Goal: Task Accomplishment & Management: Manage account settings

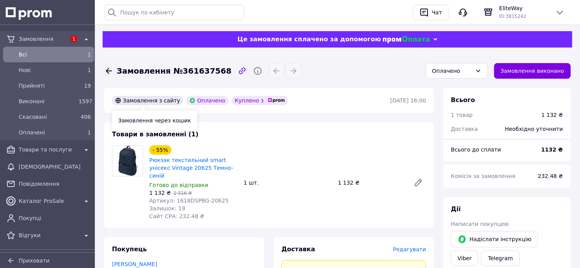
click at [158, 118] on div "Замовлення через кошик" at bounding box center [154, 120] width 85 height 20
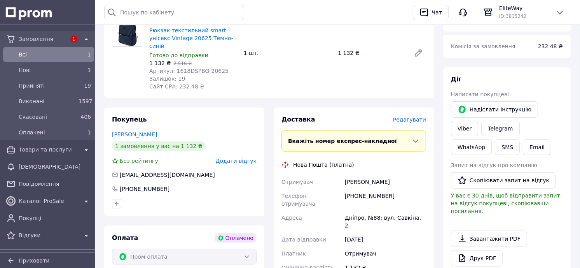
scroll to position [345, 0]
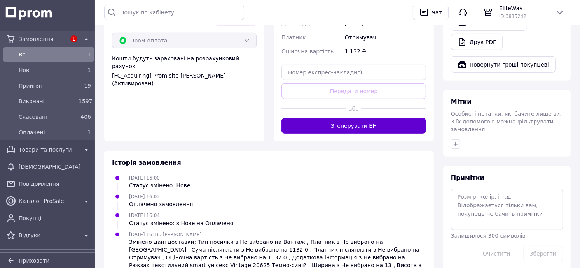
click at [401, 118] on button "Згенерувати ЕН" at bounding box center [354, 126] width 145 height 16
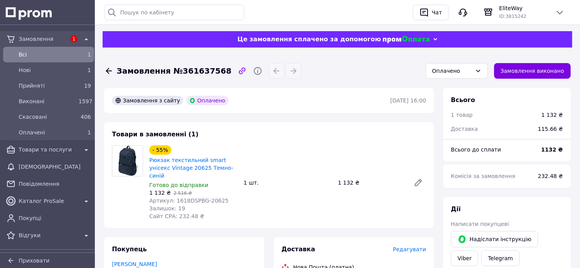
scroll to position [130, 0]
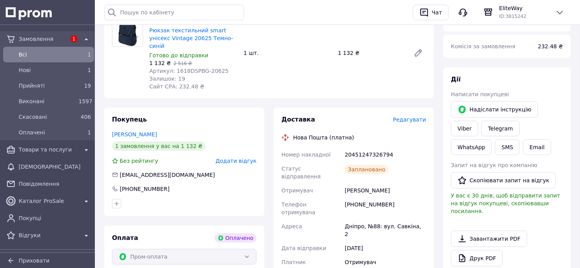
click at [374, 147] on div "20451247326794" at bounding box center [385, 154] width 84 height 14
copy div "20451247326794"
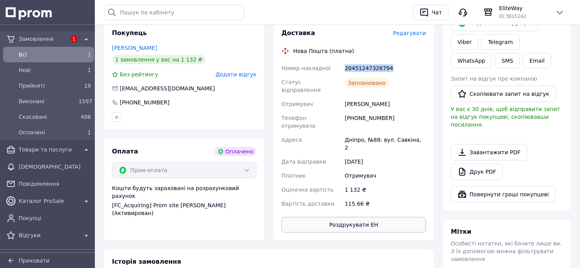
click at [358, 217] on button "Роздрукувати ЕН" at bounding box center [354, 225] width 145 height 16
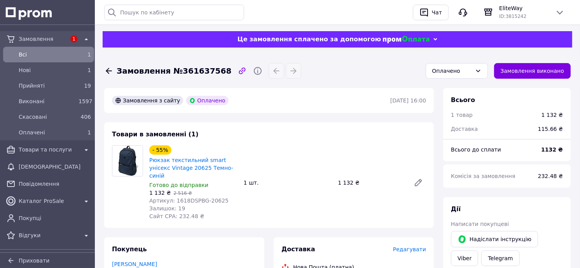
scroll to position [173, 0]
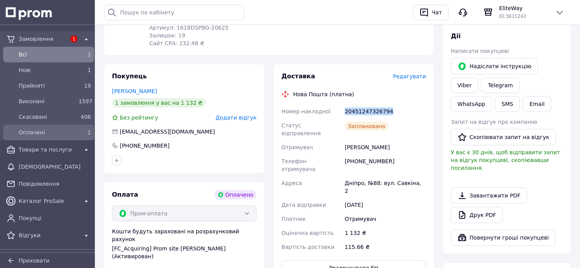
click at [49, 127] on div "Оплачені" at bounding box center [47, 132] width 60 height 11
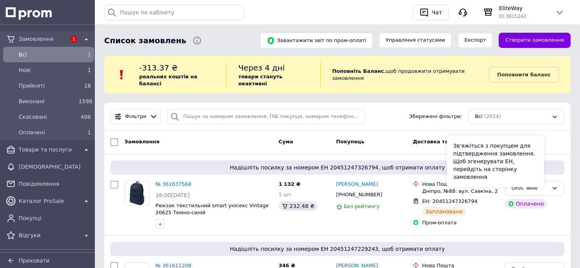
click at [526, 183] on div "Зв'яжіться з покупцем для підтвердження замовлення. Щоб згенерувати ЕН, перейді…" at bounding box center [495, 160] width 97 height 51
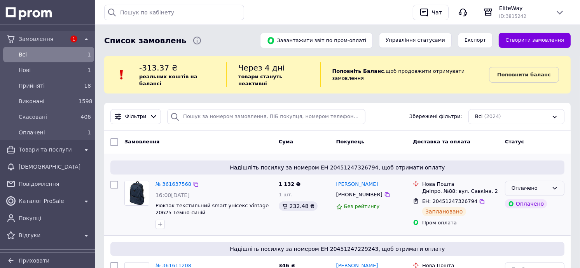
click at [554, 185] on icon at bounding box center [555, 188] width 6 height 6
click at [523, 198] on li "Прийнято" at bounding box center [535, 204] width 59 height 14
click at [47, 88] on span "Прийняті" at bounding box center [47, 86] width 57 height 8
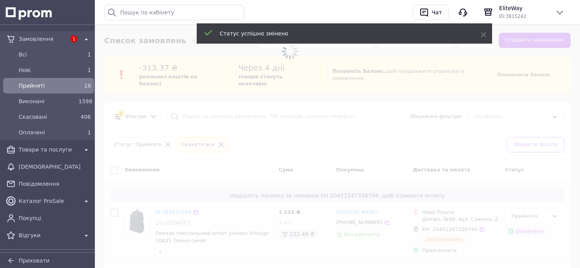
click at [45, 86] on span "Прийняті" at bounding box center [47, 86] width 57 height 8
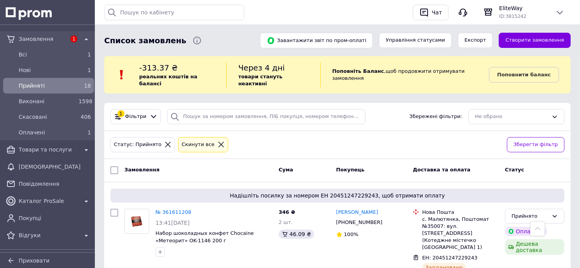
scroll to position [173, 0]
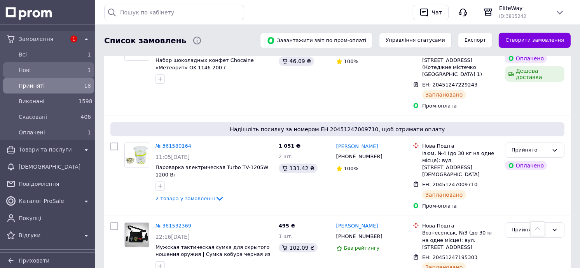
click at [56, 65] on div "Нові" at bounding box center [47, 70] width 60 height 11
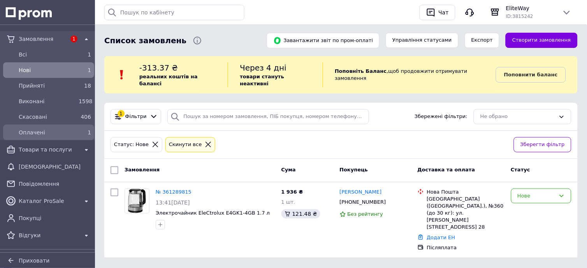
click at [53, 129] on span "Оплачені" at bounding box center [47, 132] width 57 height 8
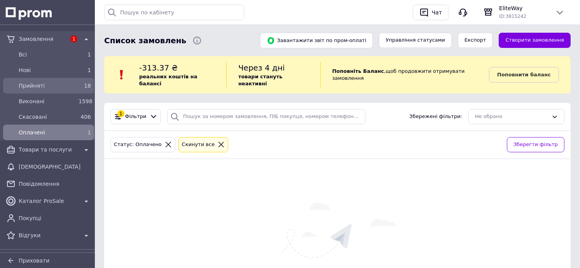
click at [57, 91] on div "Прийняті" at bounding box center [47, 85] width 60 height 11
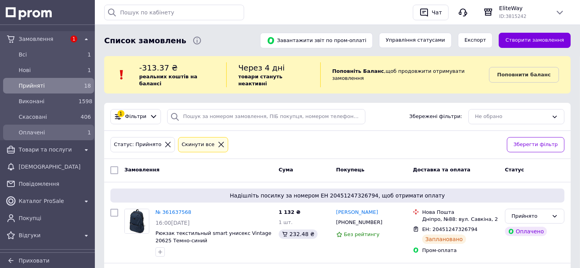
click at [54, 132] on span "Оплачені" at bounding box center [47, 132] width 57 height 8
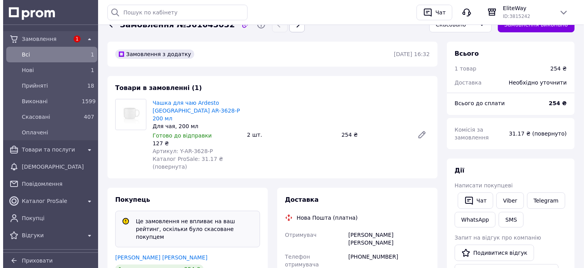
scroll to position [86, 0]
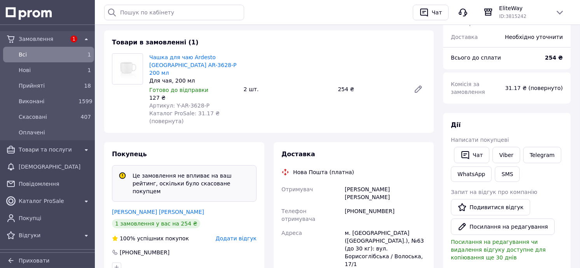
click at [236, 235] on span "Додати відгук" at bounding box center [236, 238] width 41 height 6
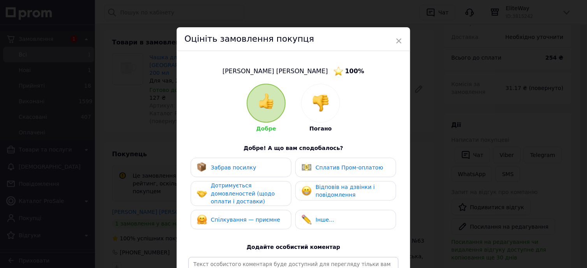
click at [267, 216] on span "Спілкування — приємне" at bounding box center [245, 219] width 69 height 6
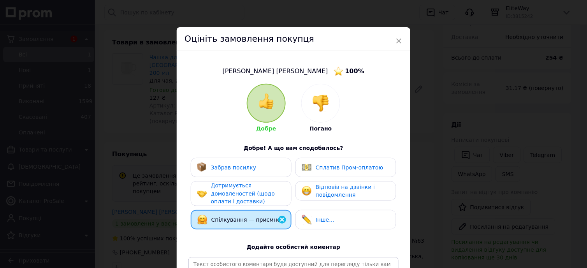
click at [355, 184] on span "Відповів на дзвінки і повідомлення" at bounding box center [344, 191] width 59 height 14
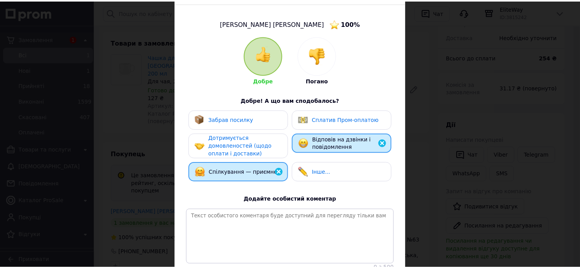
scroll to position [117, 0]
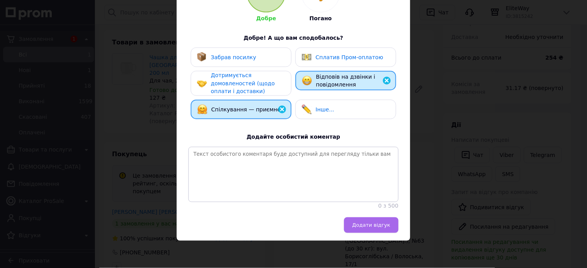
click at [371, 230] on button "Додати відгук" at bounding box center [371, 225] width 54 height 16
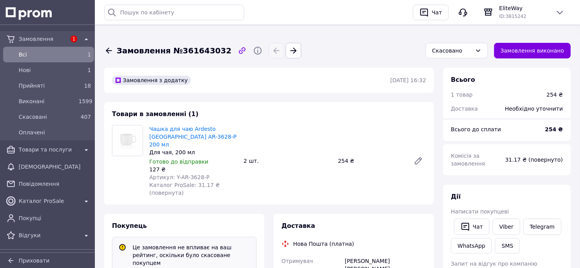
scroll to position [0, 0]
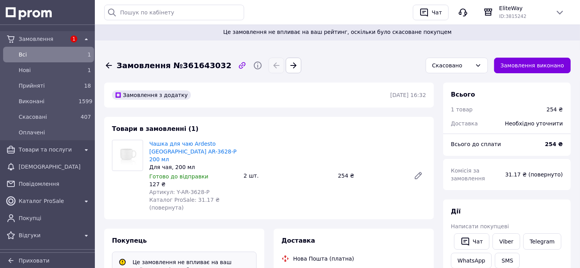
drag, startPoint x: 22, startPoint y: 54, endPoint x: 57, endPoint y: 14, distance: 52.4
click at [22, 54] on span "Всi" at bounding box center [47, 55] width 57 height 8
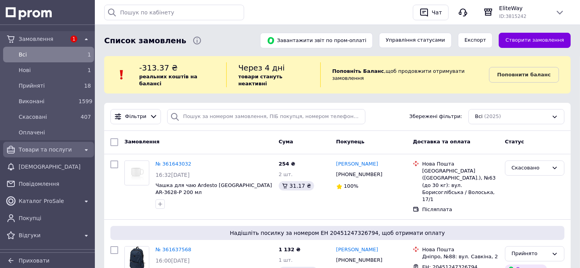
click at [25, 149] on span "Товари та послуги" at bounding box center [49, 149] width 60 height 8
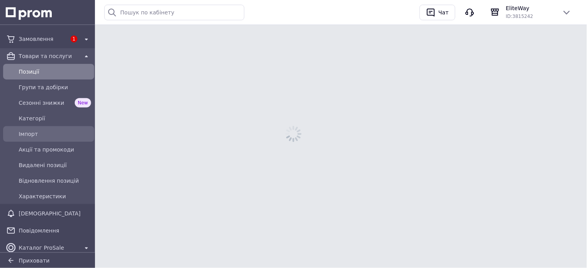
click at [25, 132] on span "Імпорт" at bounding box center [55, 134] width 72 height 8
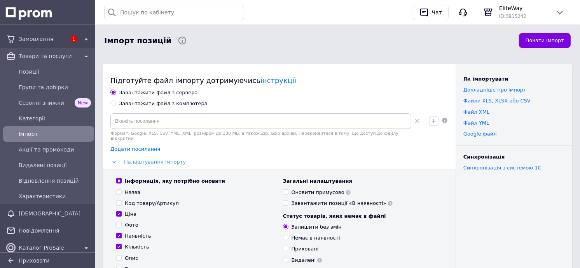
click at [143, 102] on div "Завантажити файл з комп'ютера" at bounding box center [163, 103] width 89 height 7
click at [116, 102] on input "Завантажити файл з комп'ютера" at bounding box center [112, 102] width 5 height 5
radio input "true"
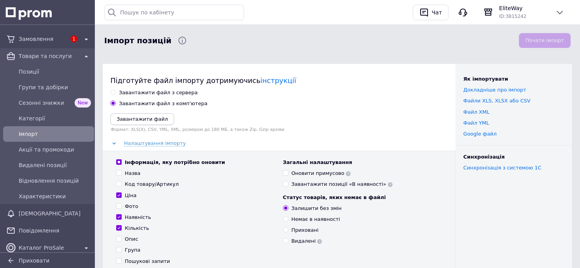
click at [130, 122] on icon "Завантажити файл" at bounding box center [142, 119] width 51 height 6
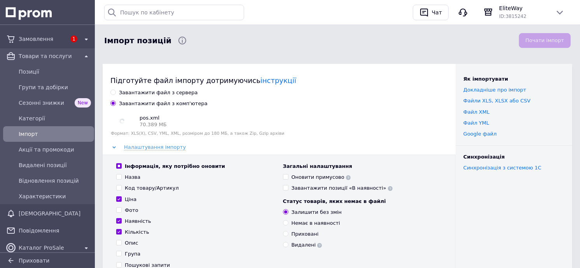
click at [116, 166] on input "Інформація, яку потрібно оновити" at bounding box center [118, 165] width 5 height 5
checkbox input "false"
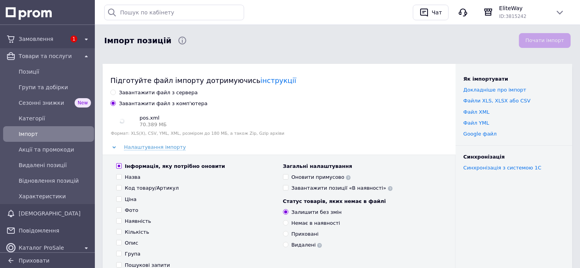
checkbox input "false"
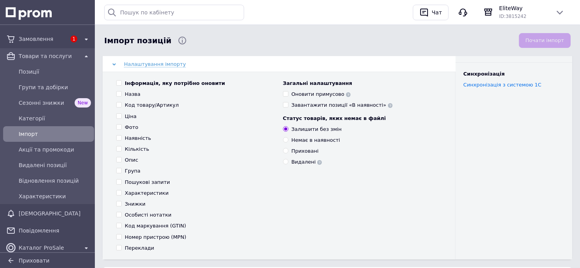
scroll to position [86, 0]
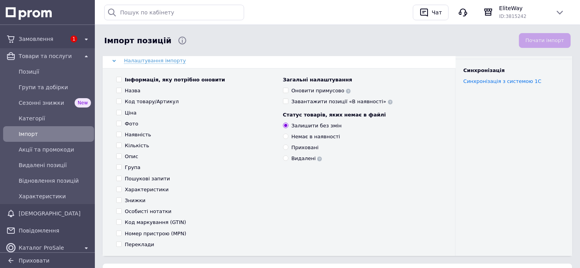
click at [118, 134] on input "Наявність" at bounding box center [118, 133] width 5 height 5
checkbox input "true"
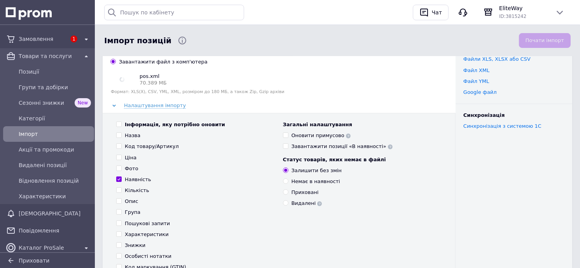
scroll to position [0, 0]
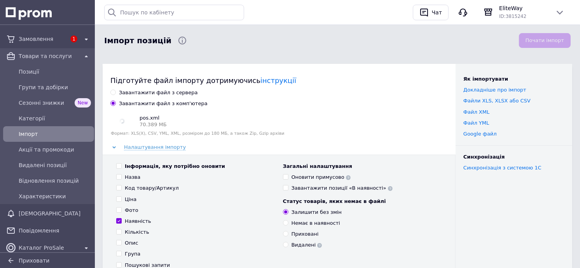
click at [284, 188] on input "Завантажити позиції «В наявності»" at bounding box center [285, 187] width 5 height 5
checkbox input "true"
click at [388, 188] on icon at bounding box center [390, 188] width 5 height 5
click at [551, 40] on button "Почати імпорт" at bounding box center [545, 40] width 52 height 15
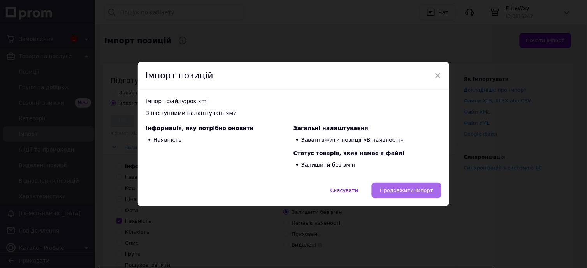
click at [405, 193] on span "Продовжити імпорт" at bounding box center [406, 190] width 53 height 6
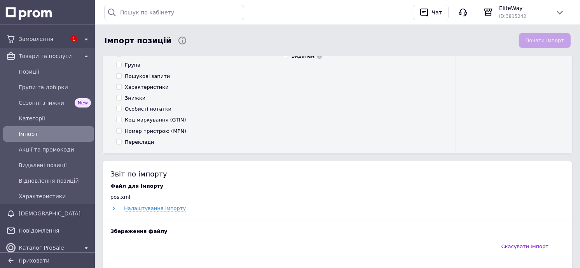
scroll to position [259, 0]
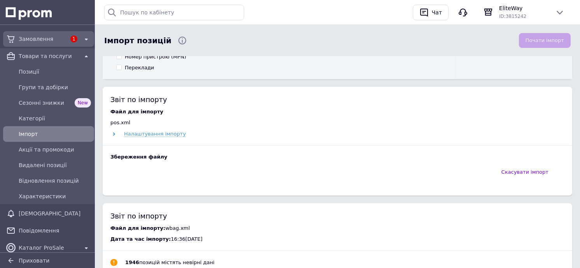
click at [49, 31] on link "Замовлення 1" at bounding box center [48, 39] width 97 height 16
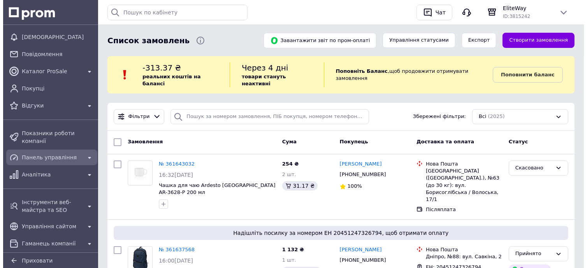
scroll to position [179, 0]
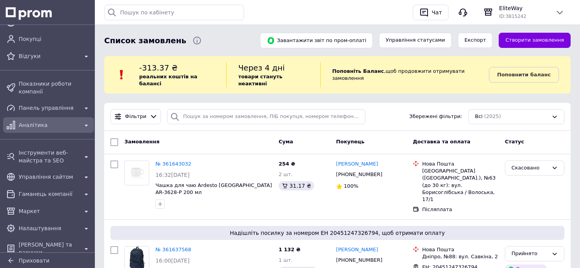
click at [39, 119] on div "Аналітика" at bounding box center [49, 125] width 88 height 12
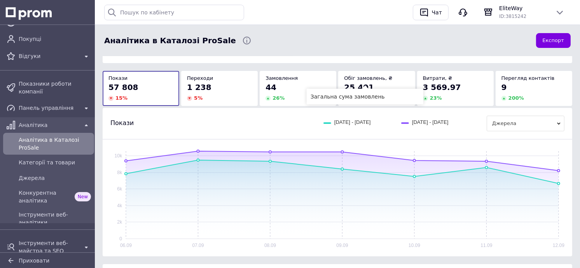
scroll to position [86, 0]
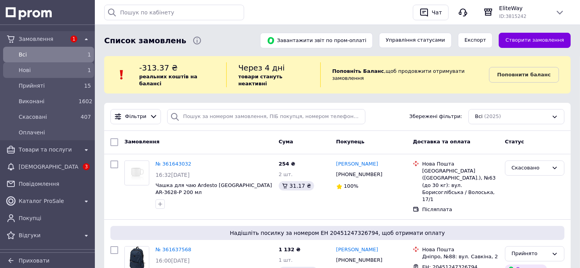
click at [58, 76] on div "Нові 1" at bounding box center [49, 70] width 88 height 12
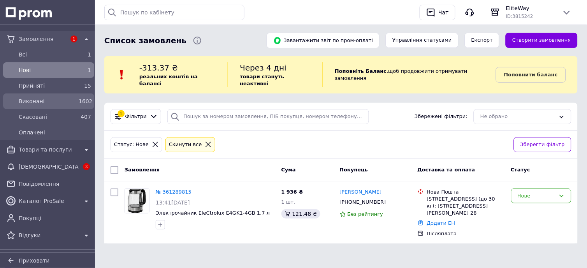
click at [61, 96] on div "Виконані" at bounding box center [47, 101] width 60 height 11
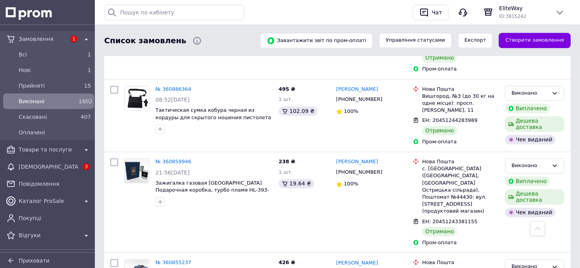
scroll to position [1391, 0]
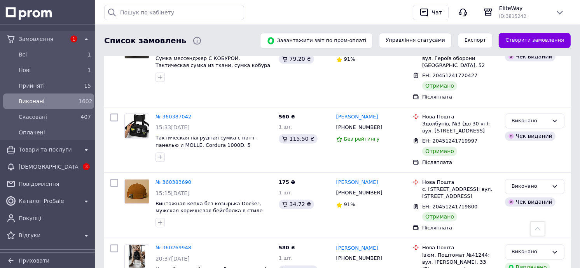
scroll to position [1374, 0]
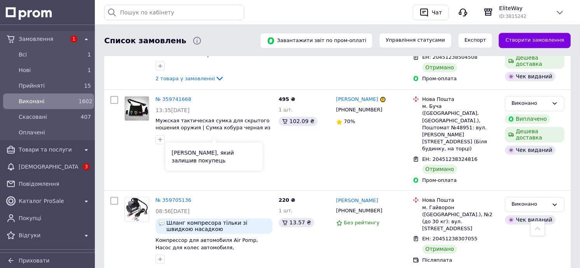
scroll to position [1343, 0]
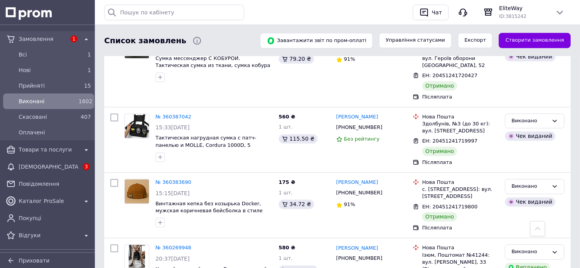
scroll to position [1374, 0]
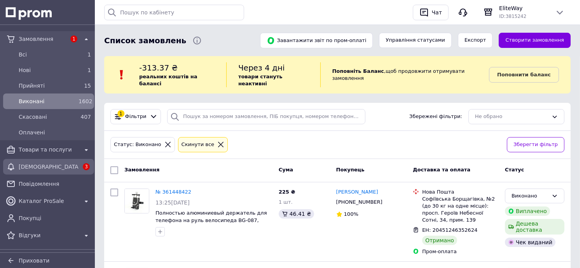
click at [61, 161] on div "[DEMOGRAPHIC_DATA]" at bounding box center [48, 166] width 63 height 11
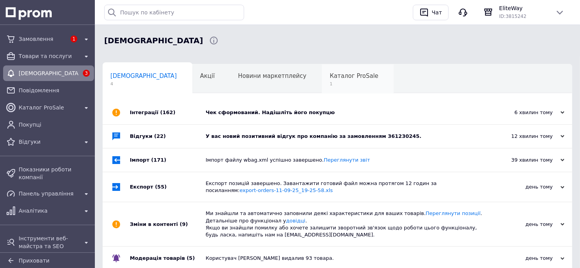
click at [322, 86] on div "Каталог ProSale 1" at bounding box center [358, 79] width 72 height 30
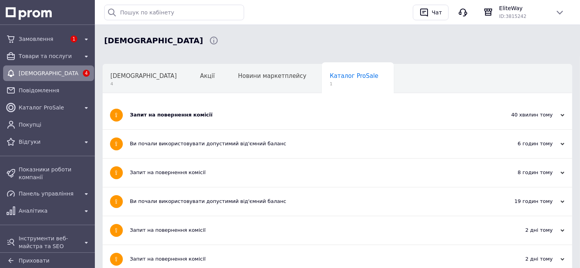
click at [288, 107] on div "Запит на повернення комісії" at bounding box center [308, 115] width 357 height 28
